Goal: Task Accomplishment & Management: Manage account settings

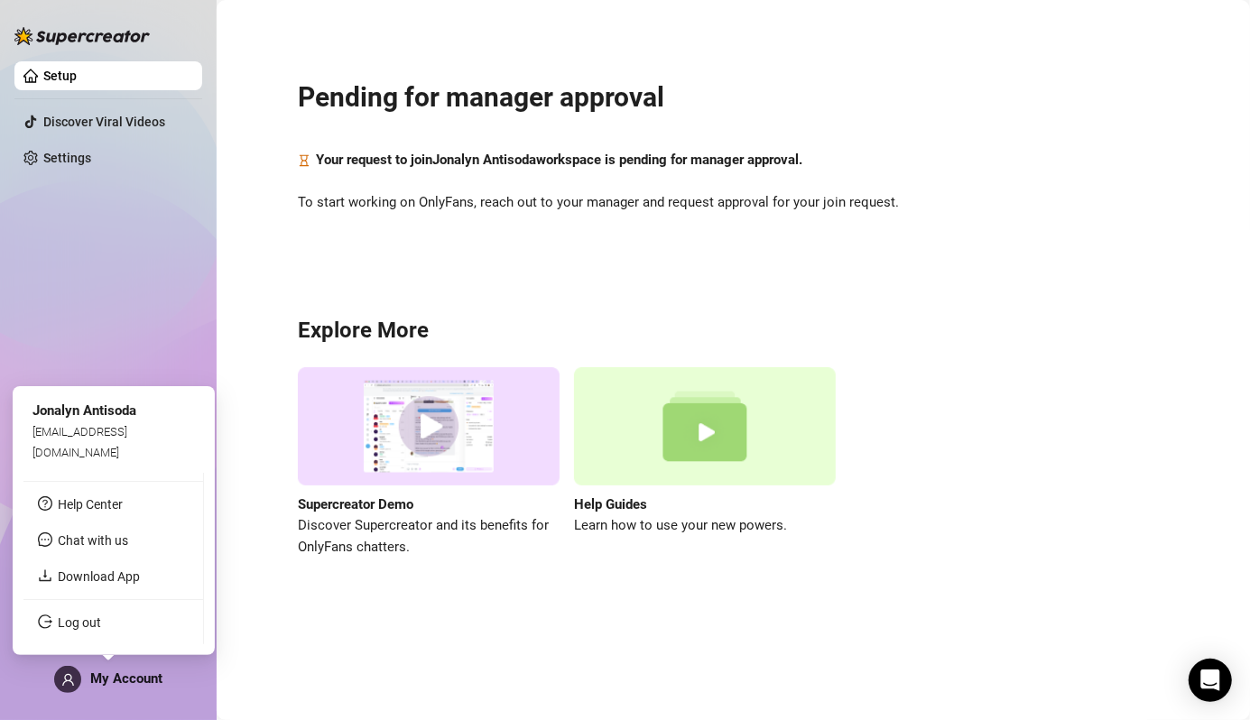
click at [138, 679] on span "My Account" at bounding box center [126, 679] width 72 height 16
click at [131, 582] on link "Download App" at bounding box center [99, 577] width 82 height 14
click at [109, 682] on span "My Account" at bounding box center [126, 679] width 72 height 16
click at [116, 579] on link "Download App" at bounding box center [99, 577] width 82 height 14
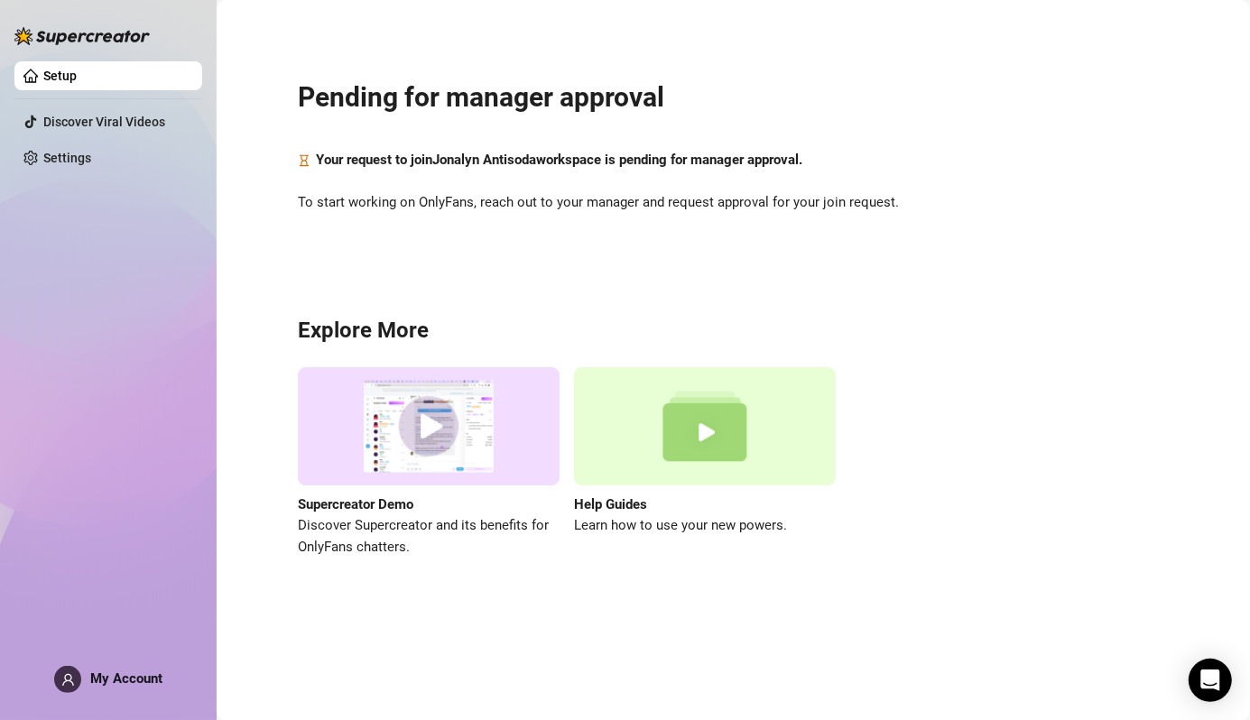
click at [701, 432] on img at bounding box center [705, 426] width 262 height 118
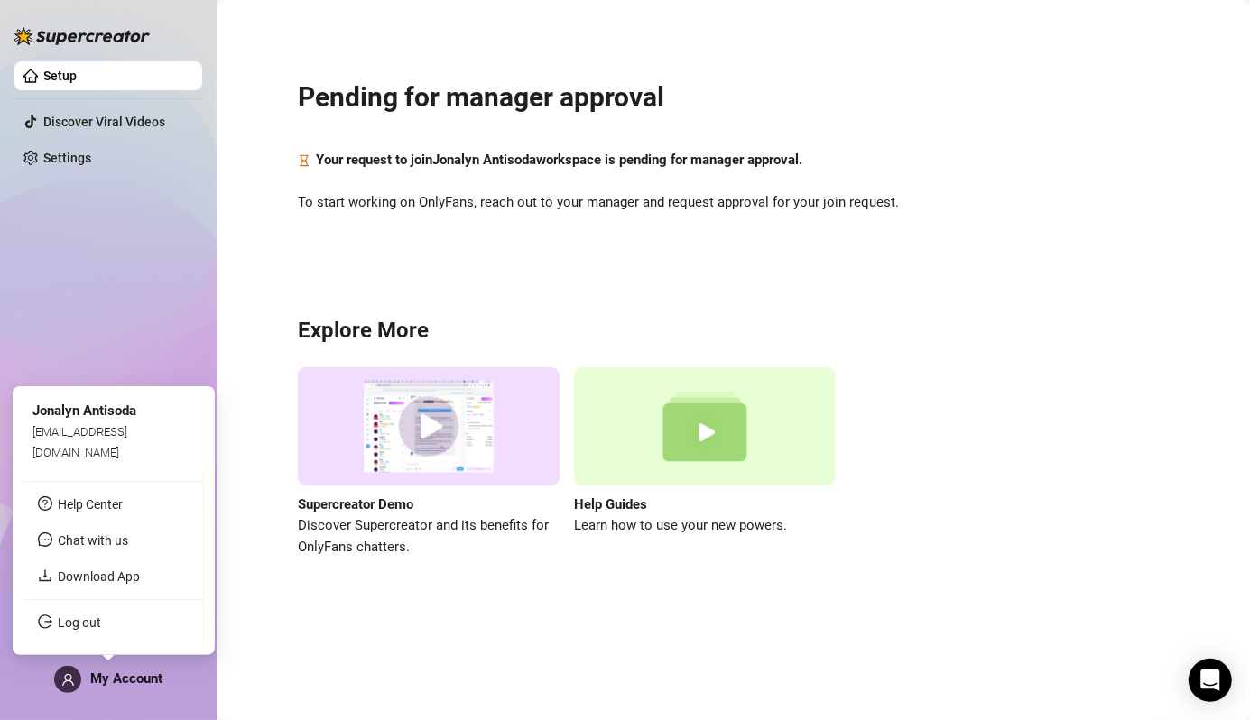
click at [75, 678] on span at bounding box center [67, 679] width 27 height 27
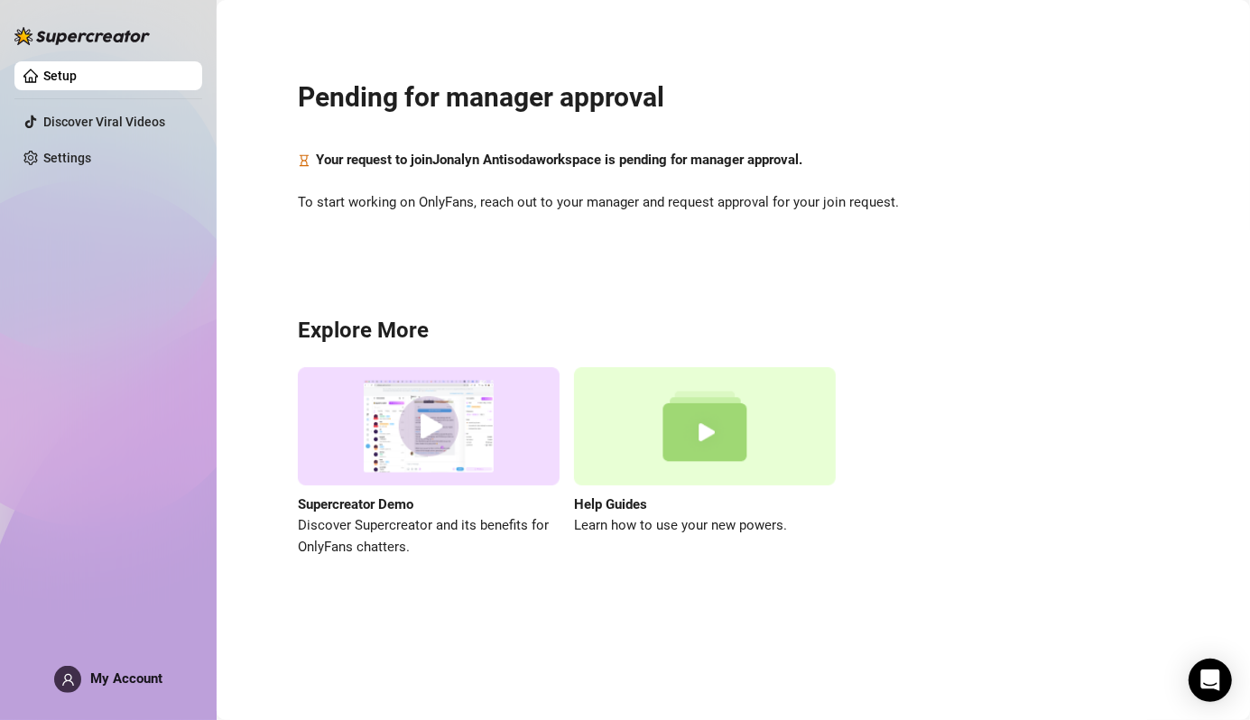
click at [423, 439] on img at bounding box center [429, 426] width 262 height 118
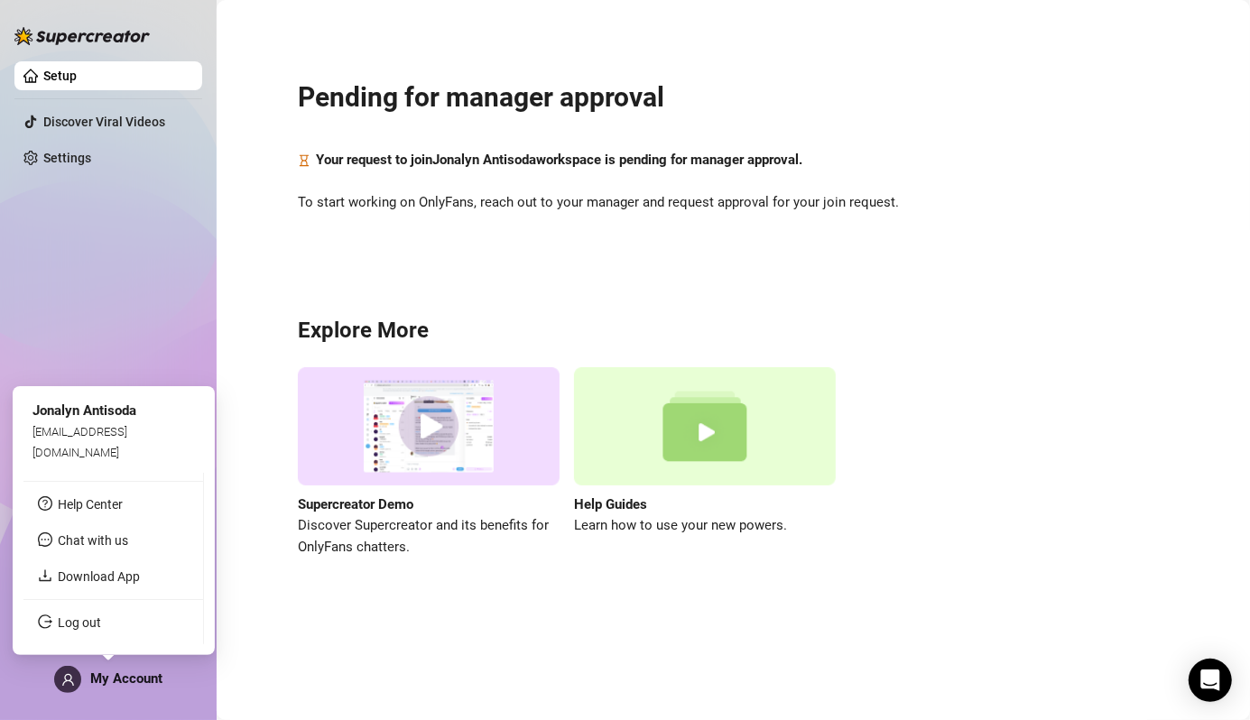
click at [101, 681] on span "My Account" at bounding box center [126, 679] width 72 height 16
click at [91, 419] on span "Jonalyn Antisoda" at bounding box center [84, 411] width 104 height 16
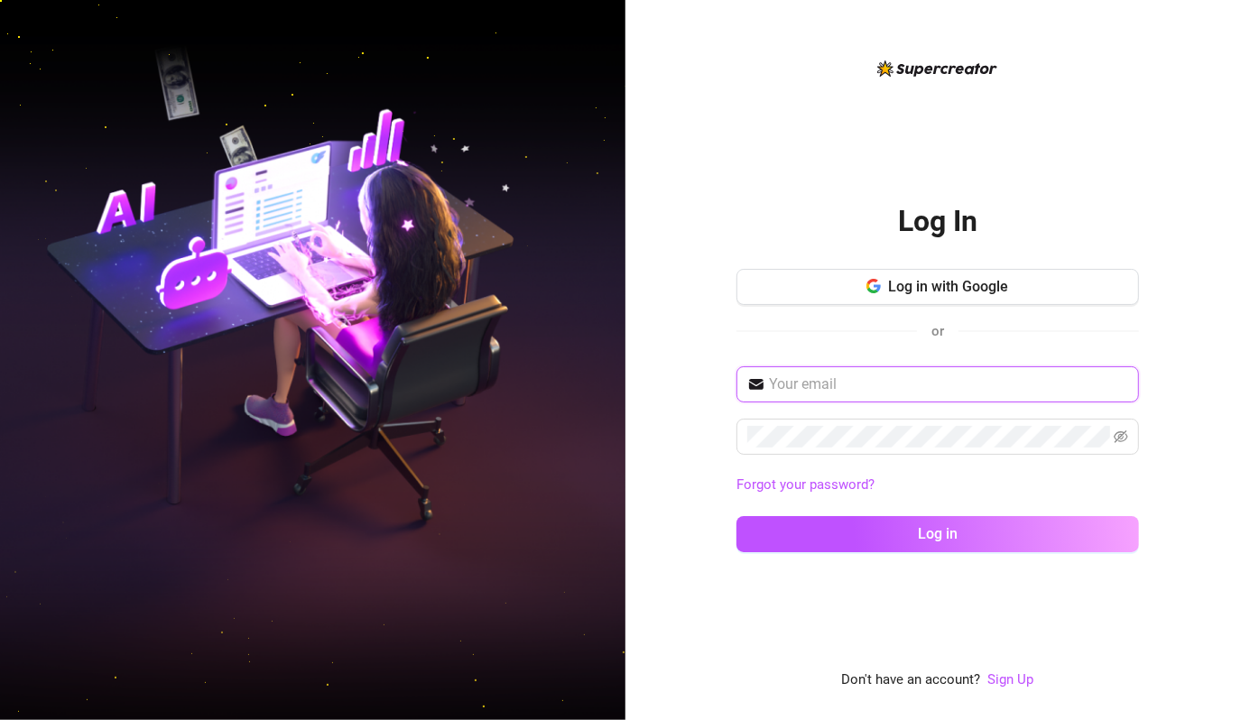
click at [959, 388] on input "text" at bounding box center [948, 385] width 359 height 22
type input "[EMAIL_ADDRESS][DOMAIN_NAME]"
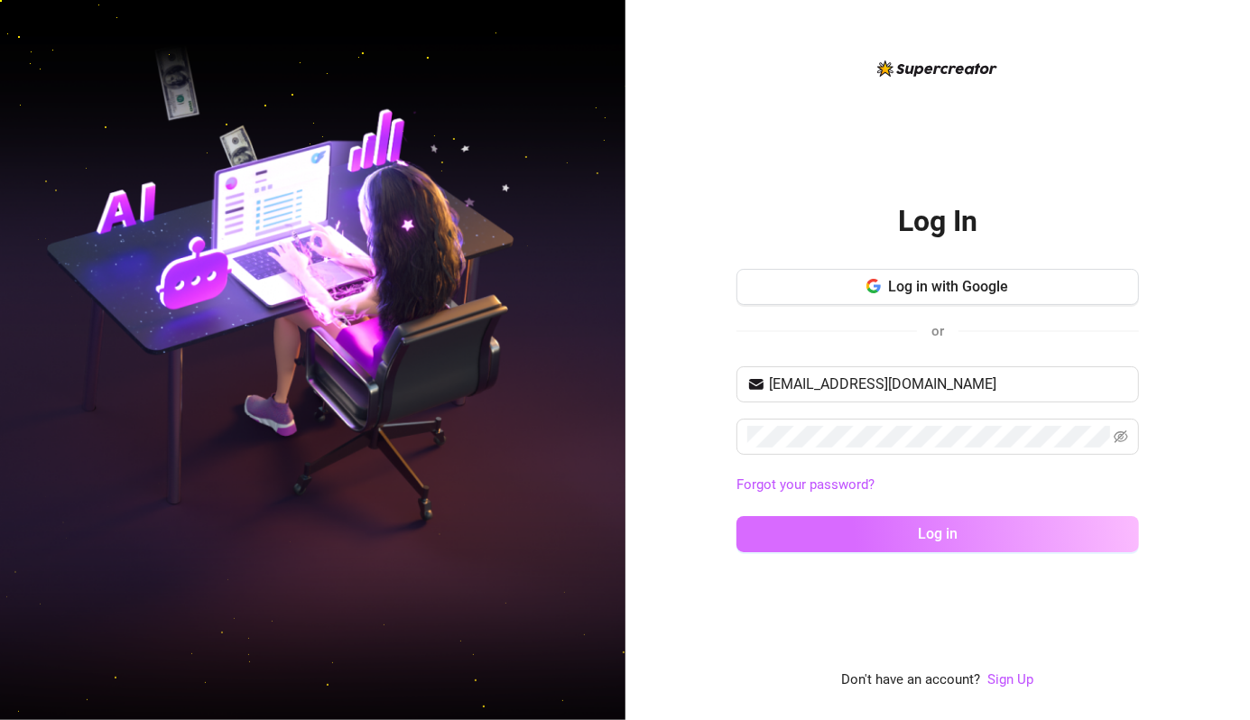
click at [955, 542] on span "Log in" at bounding box center [938, 533] width 40 height 17
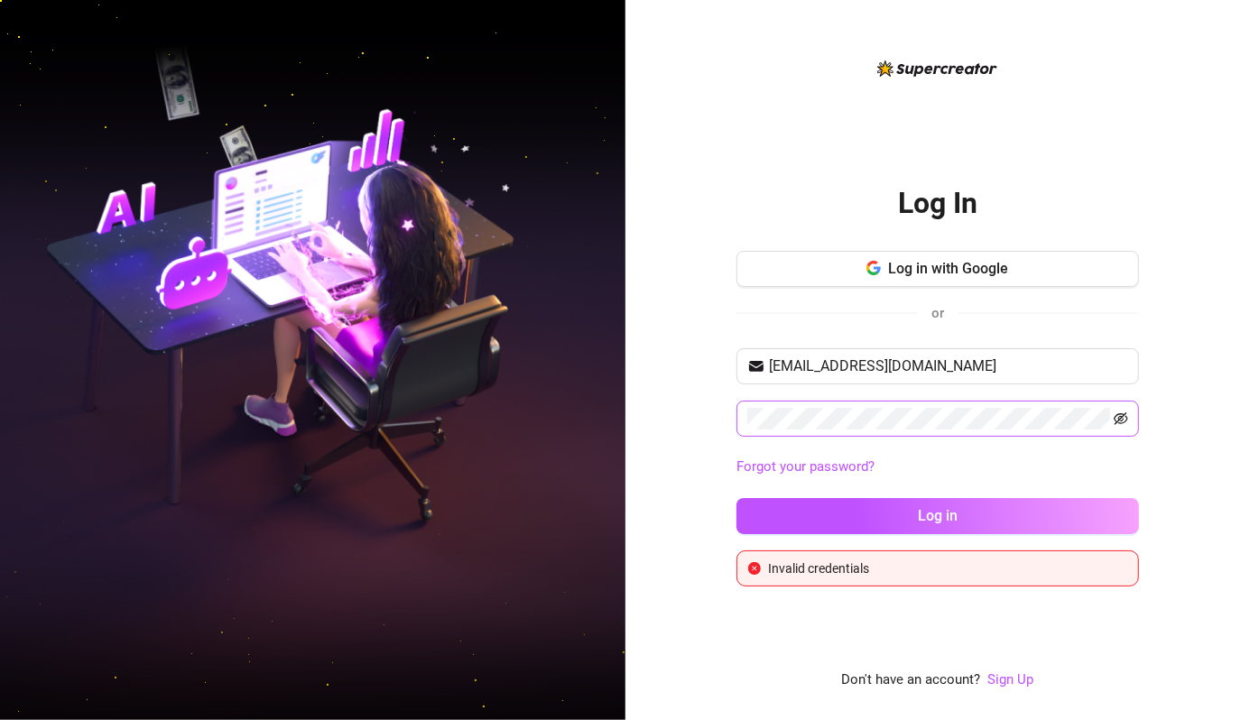
click at [1117, 418] on icon "eye-invisible" at bounding box center [1121, 419] width 14 height 14
click at [933, 271] on span "Log in with Google" at bounding box center [948, 268] width 120 height 17
click at [304, 234] on img at bounding box center [313, 360] width 626 height 784
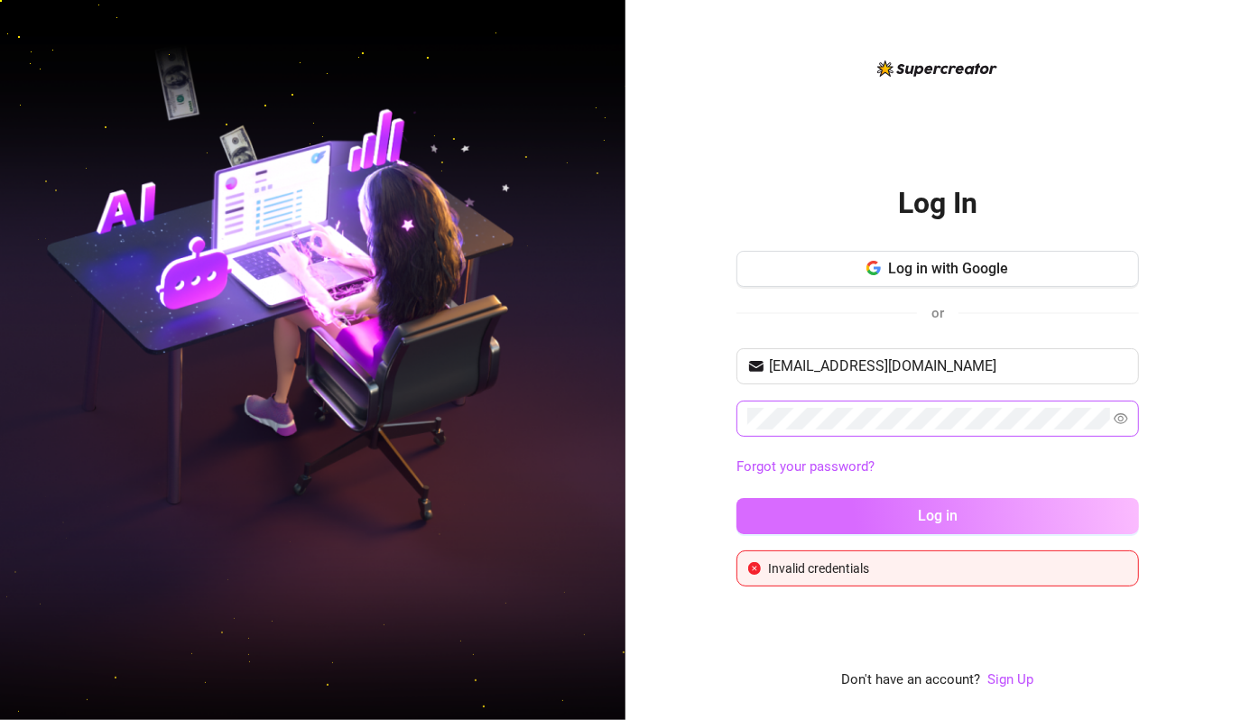
click at [921, 509] on span "Log in" at bounding box center [938, 515] width 40 height 17
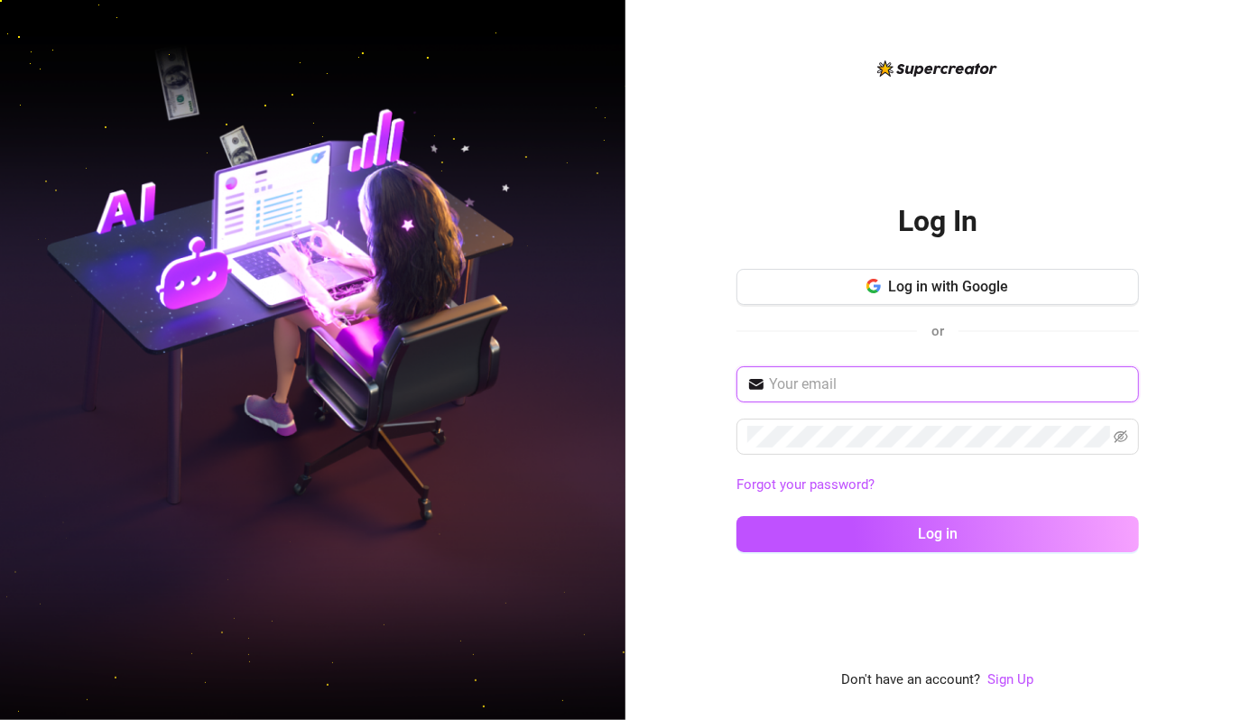
click at [973, 376] on input "text" at bounding box center [948, 385] width 359 height 22
type input "[EMAIL_ADDRESS][DOMAIN_NAME]"
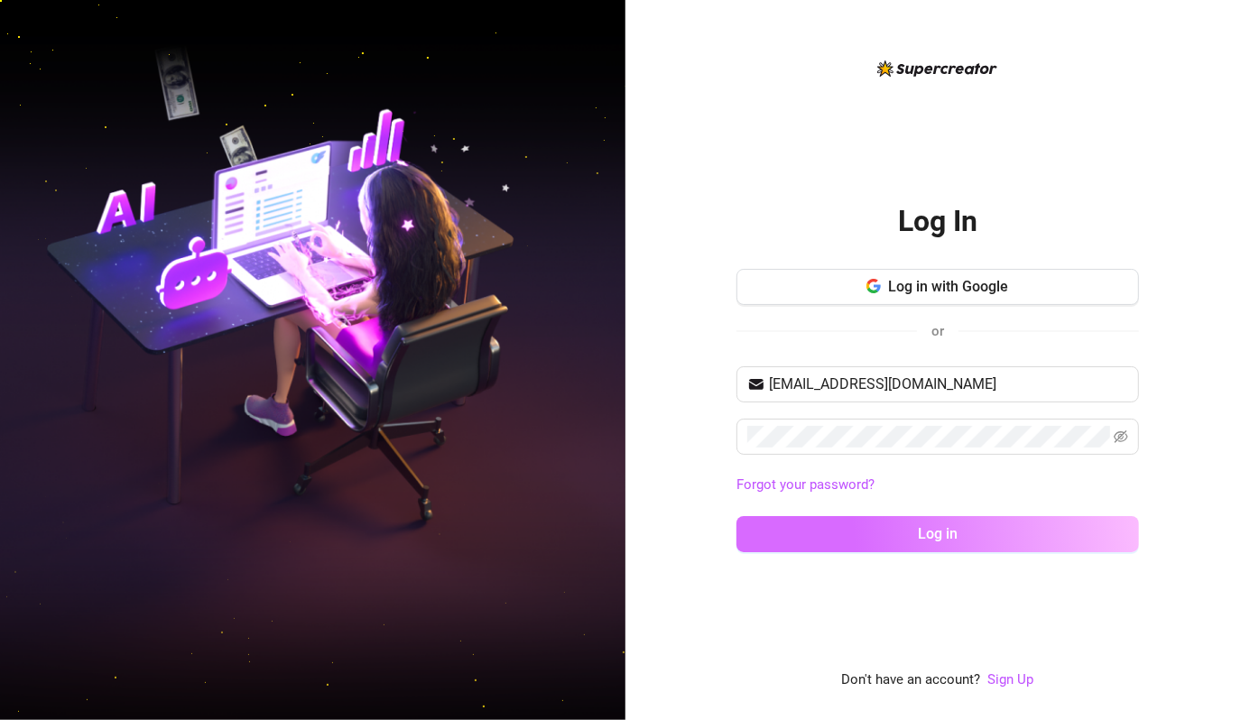
click at [1035, 526] on button "Log in" at bounding box center [938, 534] width 403 height 36
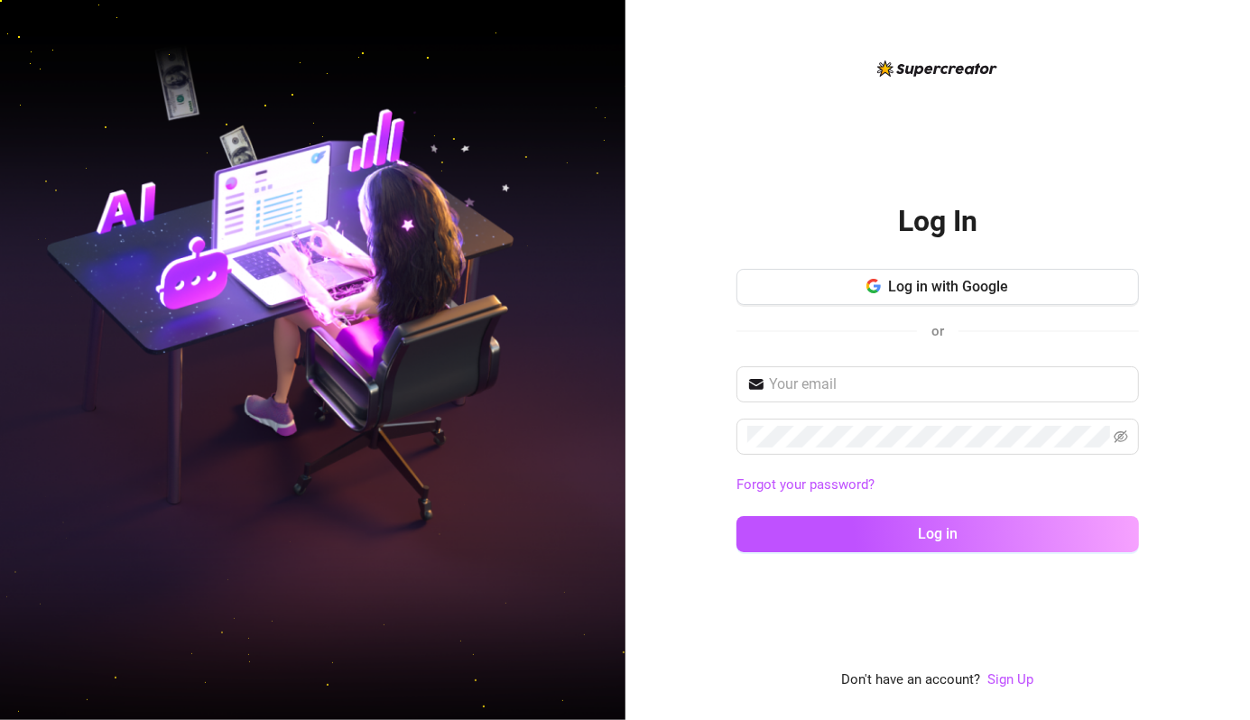
click at [1192, 145] on div "Log In Log in with Google or Forgot your password? Log in Don't have an account…" at bounding box center [939, 360] width 626 height 720
click at [1043, 285] on button "Log in with Google" at bounding box center [938, 287] width 403 height 36
